Goal: Task Accomplishment & Management: Use online tool/utility

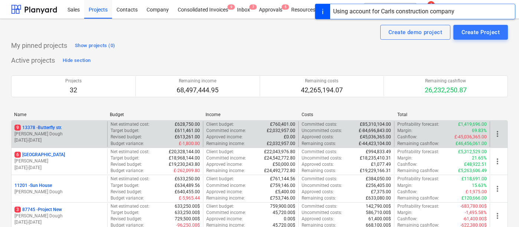
click at [81, 128] on div "[STREET_ADDRESS]" at bounding box center [59, 128] width 90 height 6
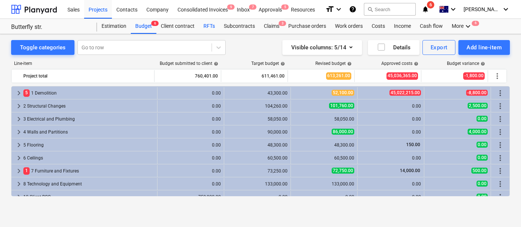
click at [204, 30] on div "RFTs" at bounding box center [209, 26] width 20 height 15
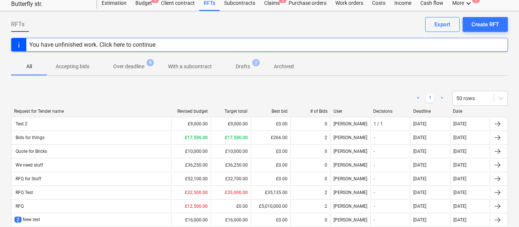
scroll to position [26, 0]
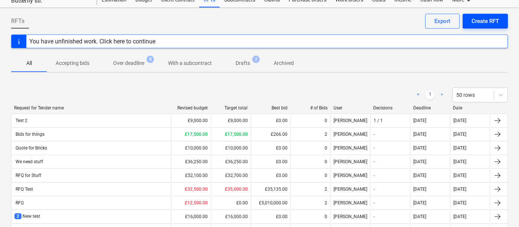
click at [483, 24] on div "Create RFT" at bounding box center [484, 21] width 27 height 10
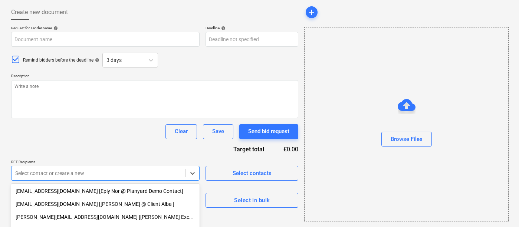
scroll to position [105, 0]
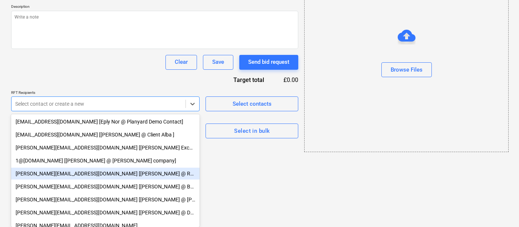
click at [182, 122] on body "Sales Projects Contacts Company Consolidated Invoices 9 Inbox 7 Approvals 5 Res…" at bounding box center [259, 8] width 519 height 227
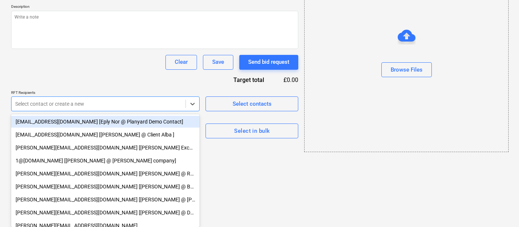
click at [124, 122] on div "[EMAIL_ADDRESS][DOMAIN_NAME] [Eply Nor @ Planyard Demo Contact]" at bounding box center [105, 122] width 188 height 12
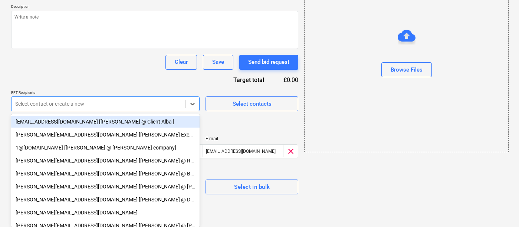
click at [124, 122] on div "[EMAIL_ADDRESS][DOMAIN_NAME] [[PERSON_NAME] @ Client Alba ]" at bounding box center [105, 122] width 188 height 12
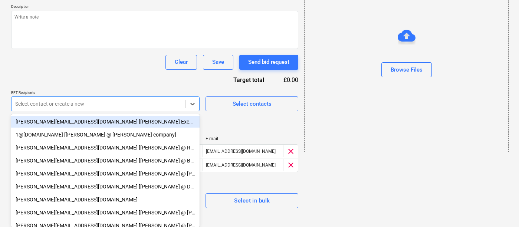
click at [120, 79] on div "Request for Tender name help Deadline help Press the down arrow key to interact…" at bounding box center [154, 82] width 287 height 252
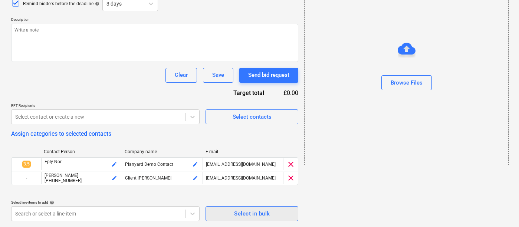
click at [227, 211] on span "Select in bulk" at bounding box center [252, 214] width 76 height 10
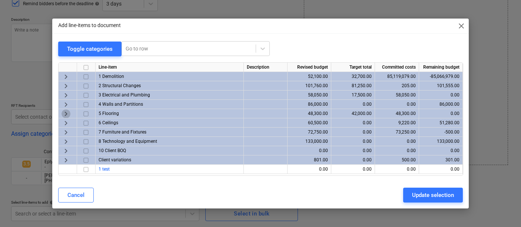
click at [67, 110] on span "keyboard_arrow_right" at bounding box center [66, 113] width 9 height 9
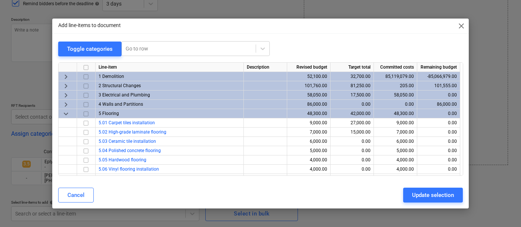
click at [86, 114] on input "checkbox" at bounding box center [86, 113] width 9 height 9
click at [411, 196] on button "Update selection" at bounding box center [433, 195] width 60 height 15
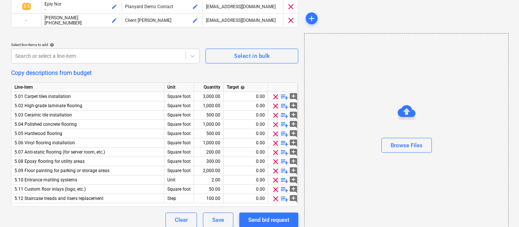
scroll to position [255, 0]
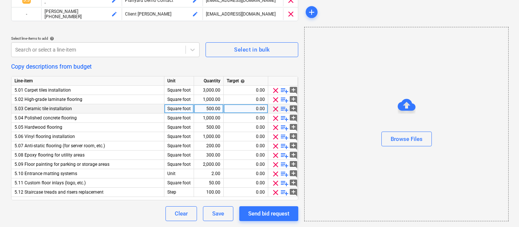
click at [293, 109] on span "add_comment" at bounding box center [293, 109] width 9 height 9
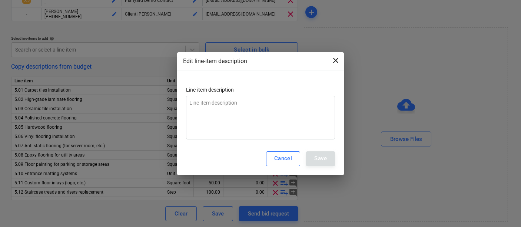
click at [336, 61] on span "close" at bounding box center [335, 60] width 9 height 9
type textarea "x"
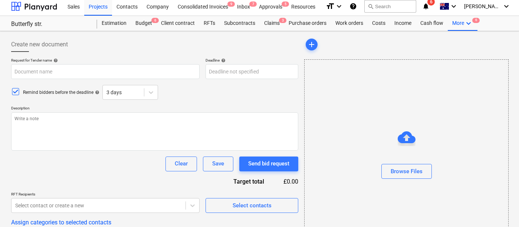
scroll to position [0, 0]
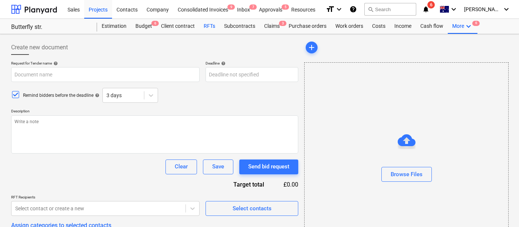
click at [208, 29] on div "RFTs" at bounding box center [209, 26] width 20 height 15
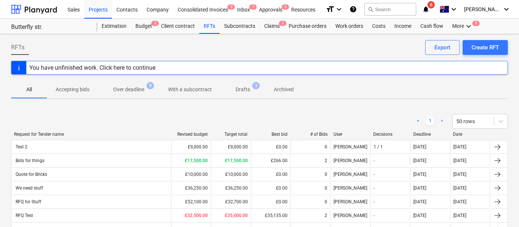
scroll to position [15, 0]
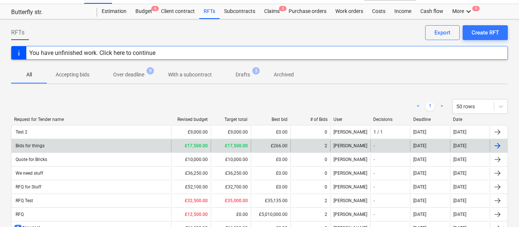
click at [117, 141] on div "Bids for things" at bounding box center [90, 146] width 159 height 12
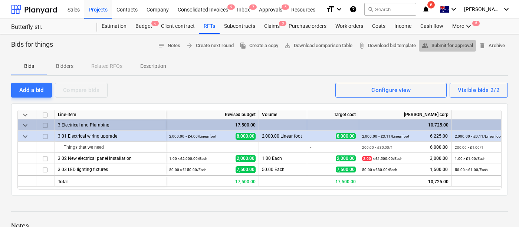
click at [440, 46] on span "people_alt Submit for approval" at bounding box center [446, 46] width 51 height 9
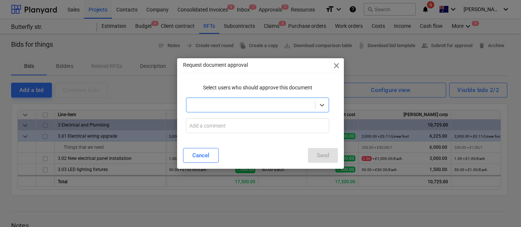
click at [288, 104] on div at bounding box center [250, 104] width 121 height 7
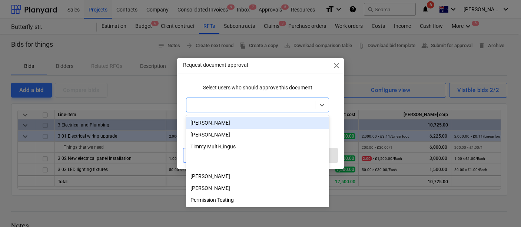
click at [137, 61] on div "Request document approval close Select users who should approve this document o…" at bounding box center [260, 113] width 521 height 227
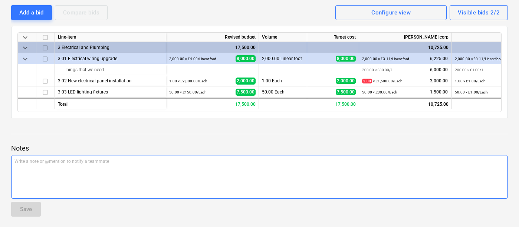
scroll to position [79, 0]
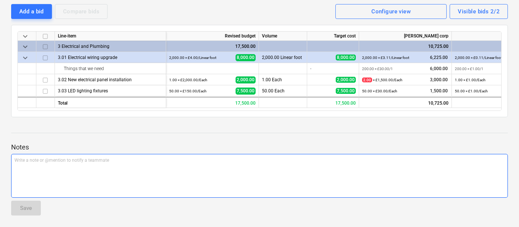
click at [181, 168] on div "Write a note or @mention to notify a teammate [PERSON_NAME]" at bounding box center [259, 176] width 496 height 44
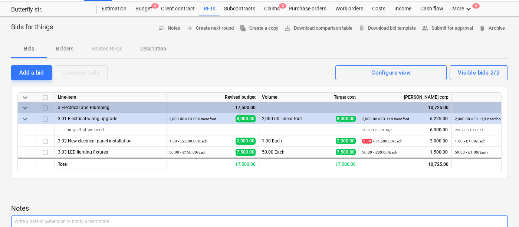
scroll to position [11, 0]
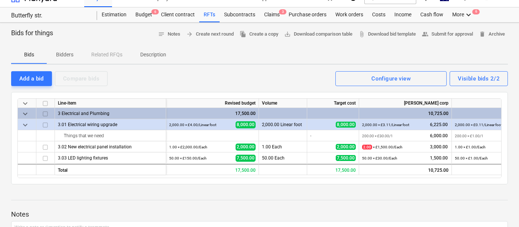
click at [149, 62] on button "Description" at bounding box center [153, 55] width 44 height 18
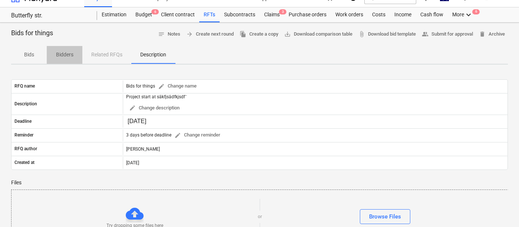
click at [69, 59] on span "Bidders" at bounding box center [65, 55] width 36 height 12
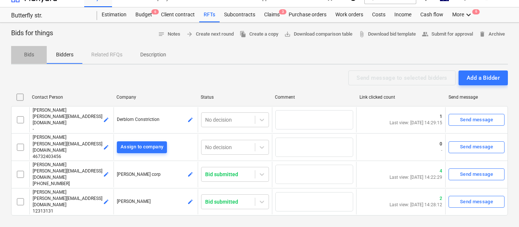
click at [36, 51] on p "Bids" at bounding box center [29, 55] width 18 height 8
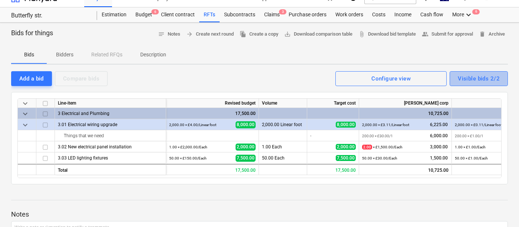
click at [467, 82] on div "Visible bids 2/2" at bounding box center [478, 79] width 42 height 10
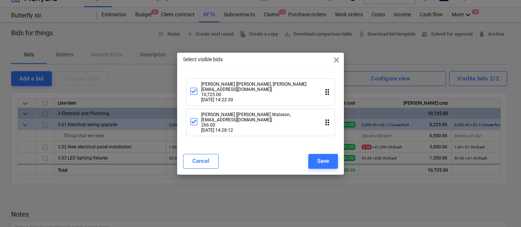
click at [339, 63] on span "close" at bounding box center [336, 60] width 9 height 9
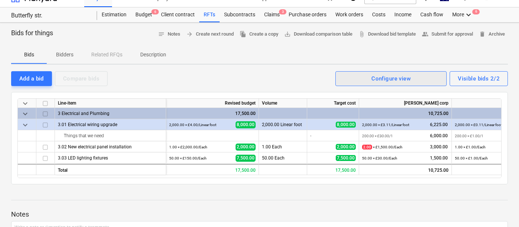
click at [362, 78] on span "Configure view" at bounding box center [390, 79] width 95 height 10
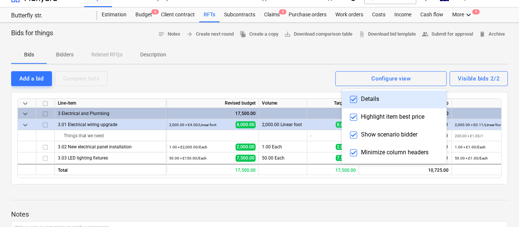
click at [295, 83] on div at bounding box center [259, 113] width 519 height 227
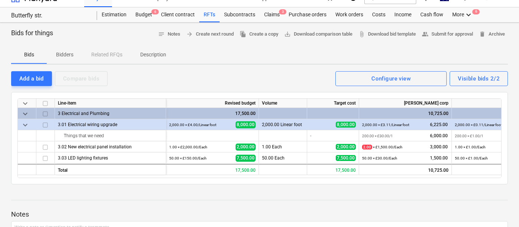
click at [23, 102] on span "keyboard_arrow_down" at bounding box center [25, 103] width 9 height 9
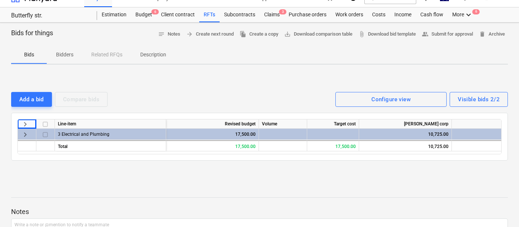
click at [23, 122] on span "keyboard_arrow_right" at bounding box center [25, 124] width 9 height 9
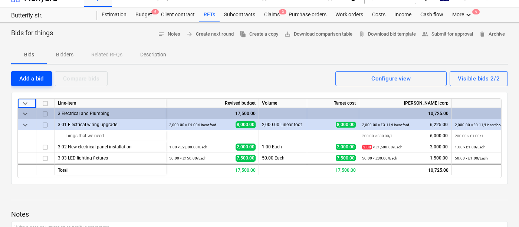
click at [40, 78] on div "Add a bid" at bounding box center [31, 79] width 24 height 10
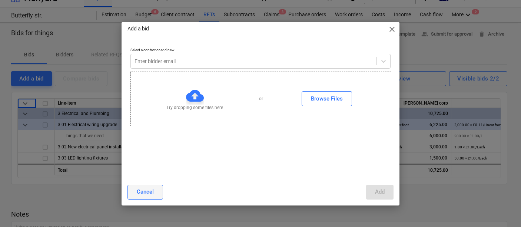
click at [152, 196] on div "Cancel" at bounding box center [145, 192] width 17 height 10
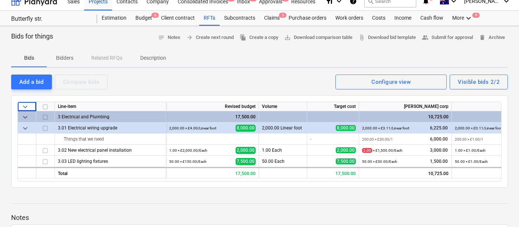
scroll to position [7, 0]
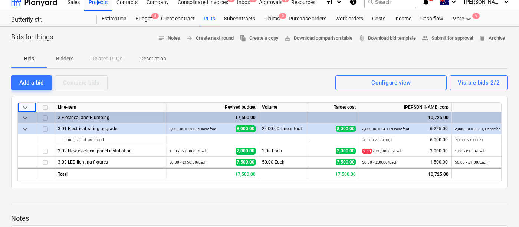
click at [145, 66] on button "Description" at bounding box center [153, 59] width 44 height 18
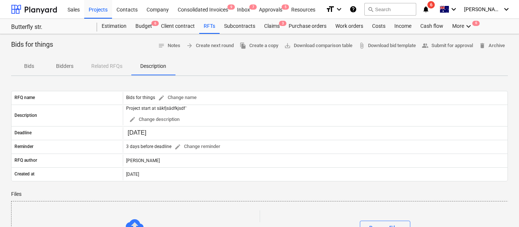
click at [66, 69] on p "Bidders" at bounding box center [65, 66] width 18 height 8
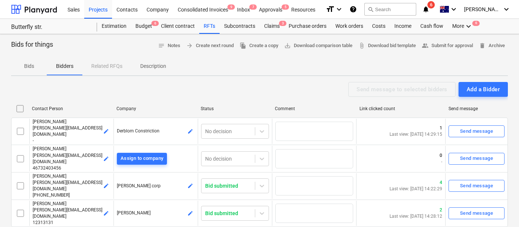
click at [33, 71] on span "Bids" at bounding box center [29, 66] width 36 height 12
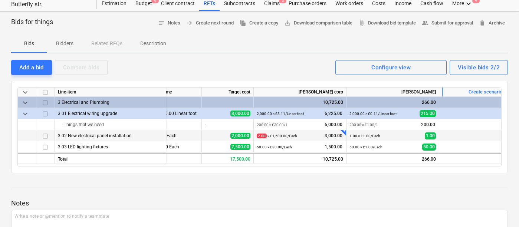
scroll to position [0, 110]
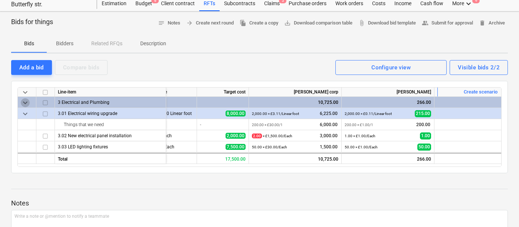
click at [27, 103] on span "keyboard_arrow_down" at bounding box center [25, 102] width 9 height 9
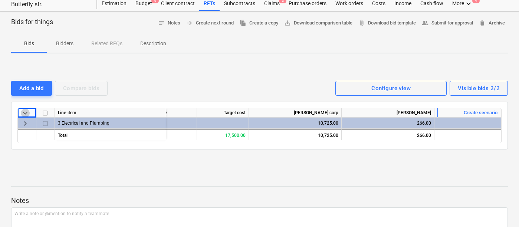
click at [25, 113] on span "keyboard_arrow_down" at bounding box center [25, 113] width 9 height 9
click at [29, 114] on span "keyboard_arrow_right" at bounding box center [25, 113] width 9 height 9
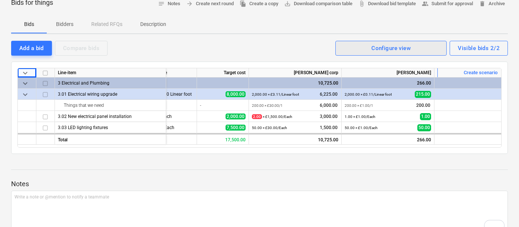
scroll to position [33, 0]
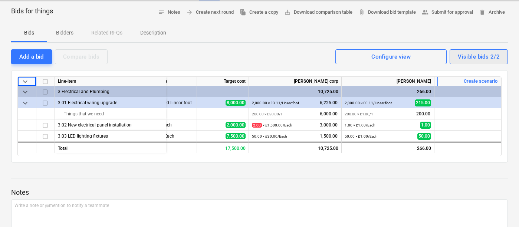
click at [464, 55] on div "Visible bids 2/2" at bounding box center [478, 57] width 42 height 10
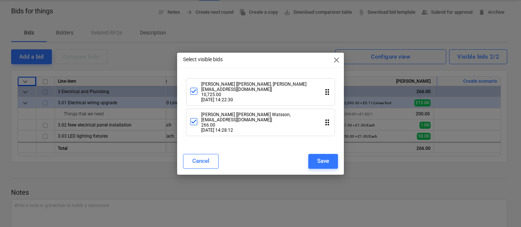
click at [330, 64] on div "Select visible bids close" at bounding box center [260, 60] width 167 height 15
click at [332, 64] on span "close" at bounding box center [336, 60] width 9 height 9
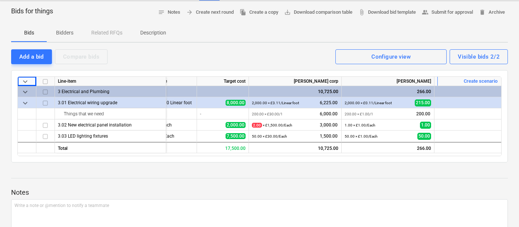
scroll to position [0, 0]
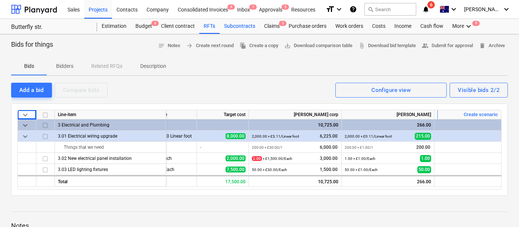
click at [249, 26] on div "Subcontracts" at bounding box center [239, 26] width 40 height 15
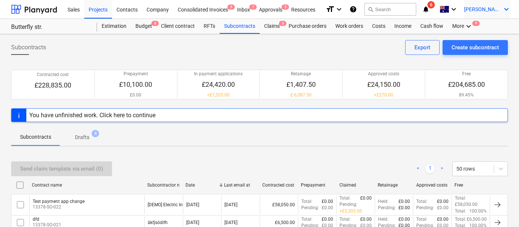
click at [498, 16] on div "[PERSON_NAME] keyboard_arrow_down" at bounding box center [487, 9] width 47 height 19
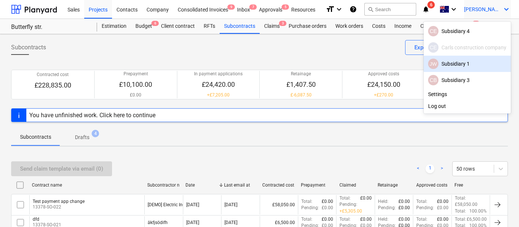
click at [462, 68] on div "JW Subsidiary 1" at bounding box center [467, 64] width 78 height 10
